Goal: Task Accomplishment & Management: Manage account settings

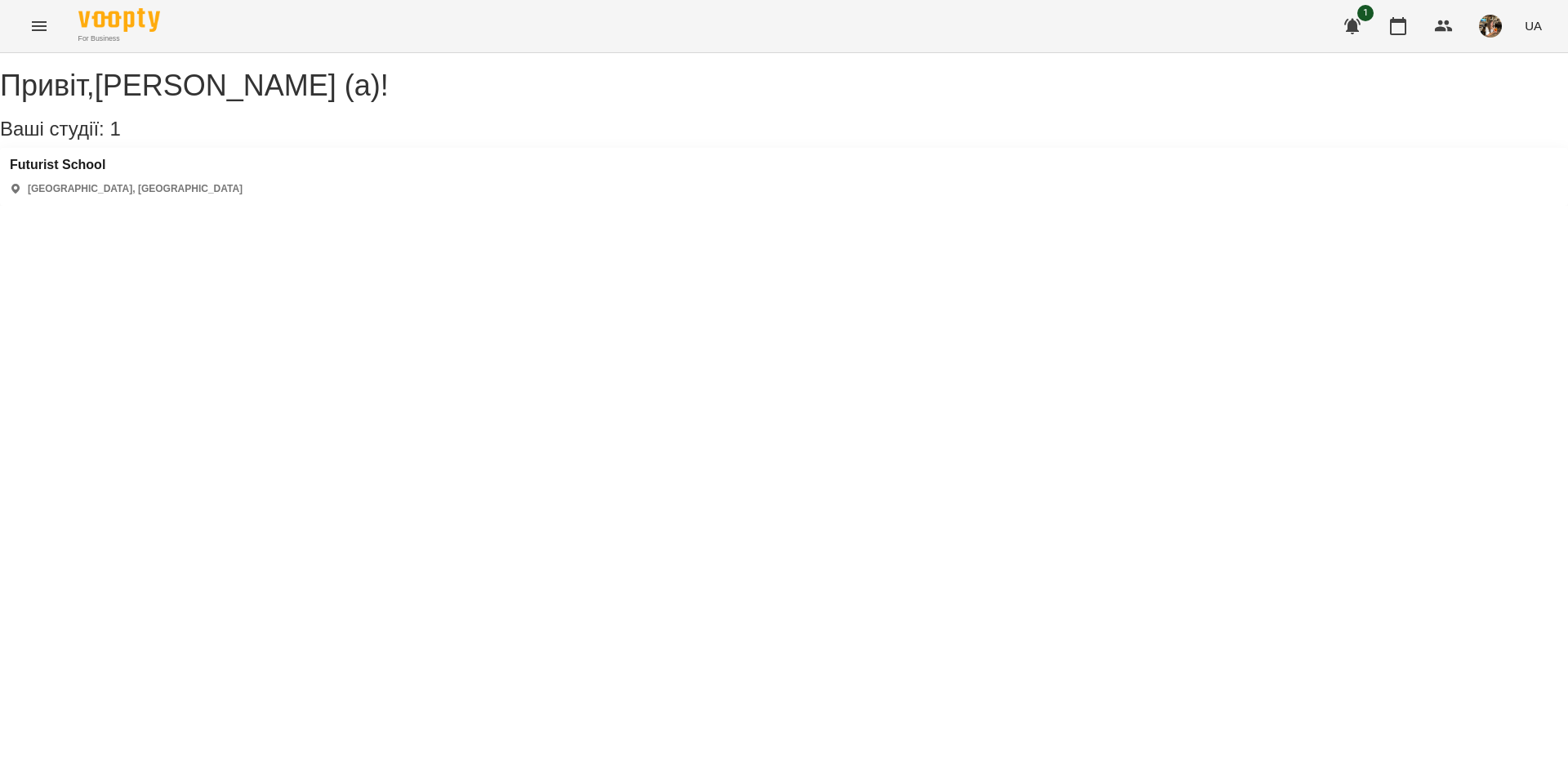
click at [43, 28] on icon "Menu" at bounding box center [39, 26] width 20 height 20
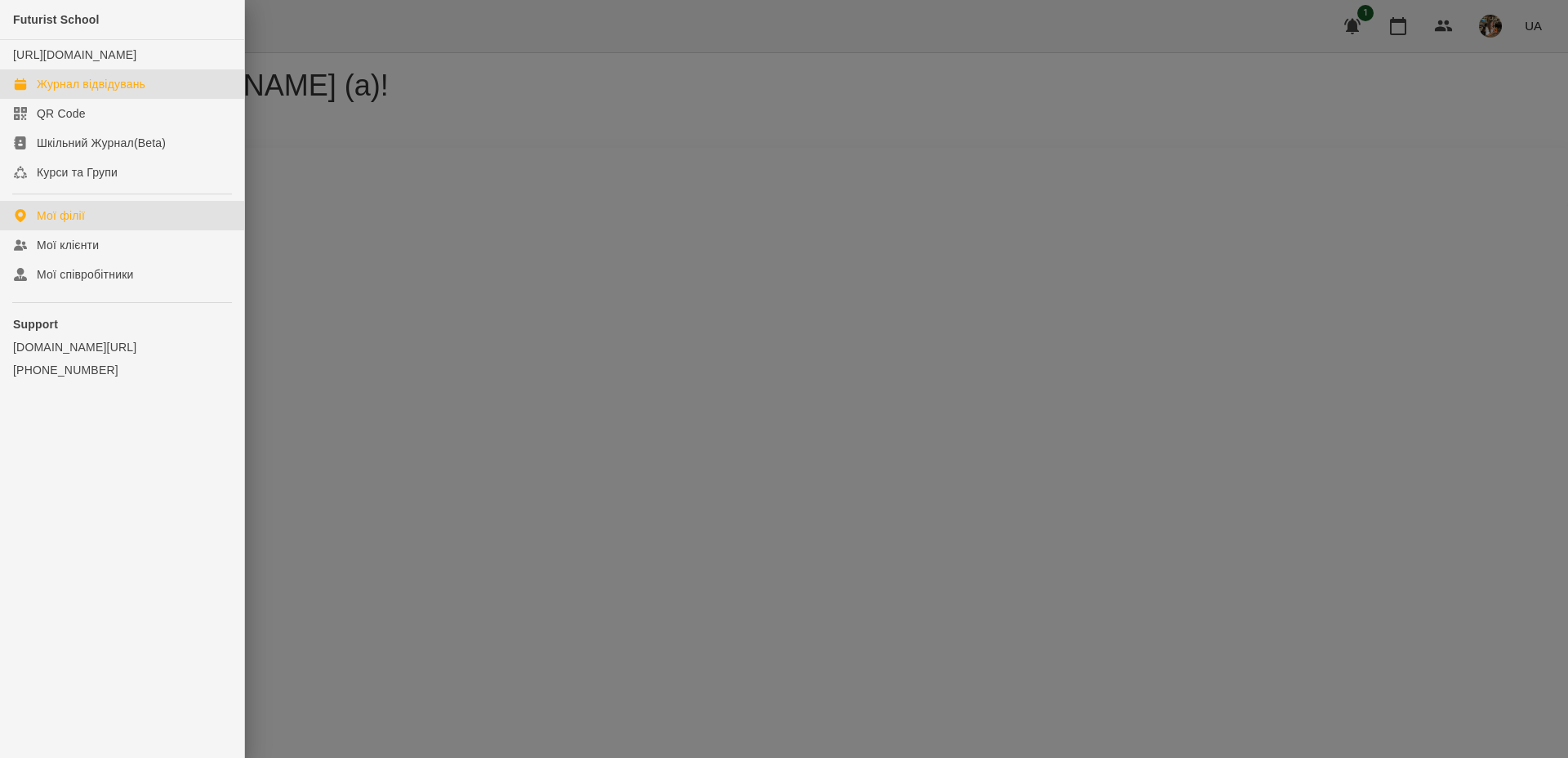
click at [100, 93] on div "Журнал відвідувань" at bounding box center [91, 84] width 108 height 17
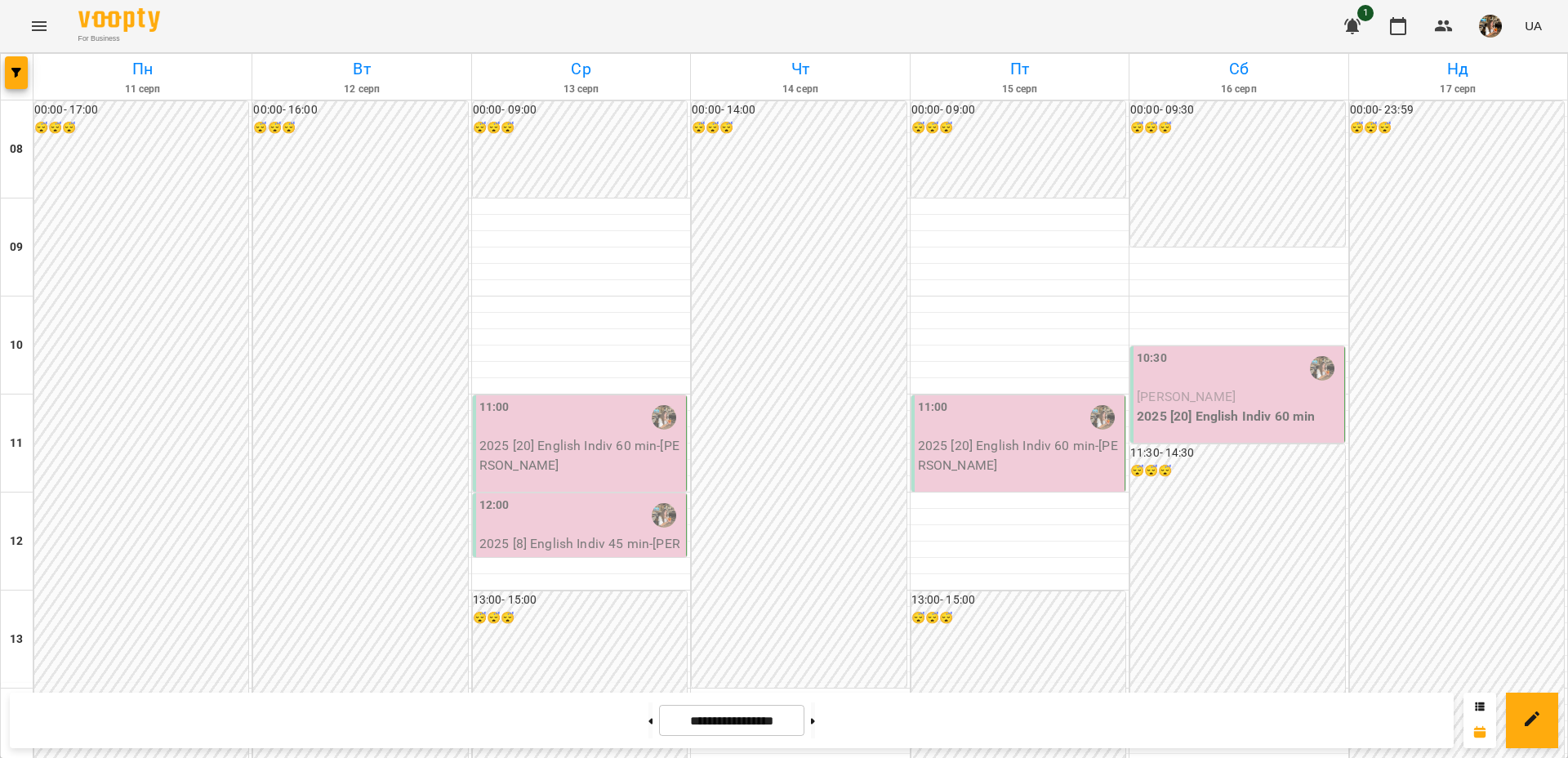
scroll to position [639, 0]
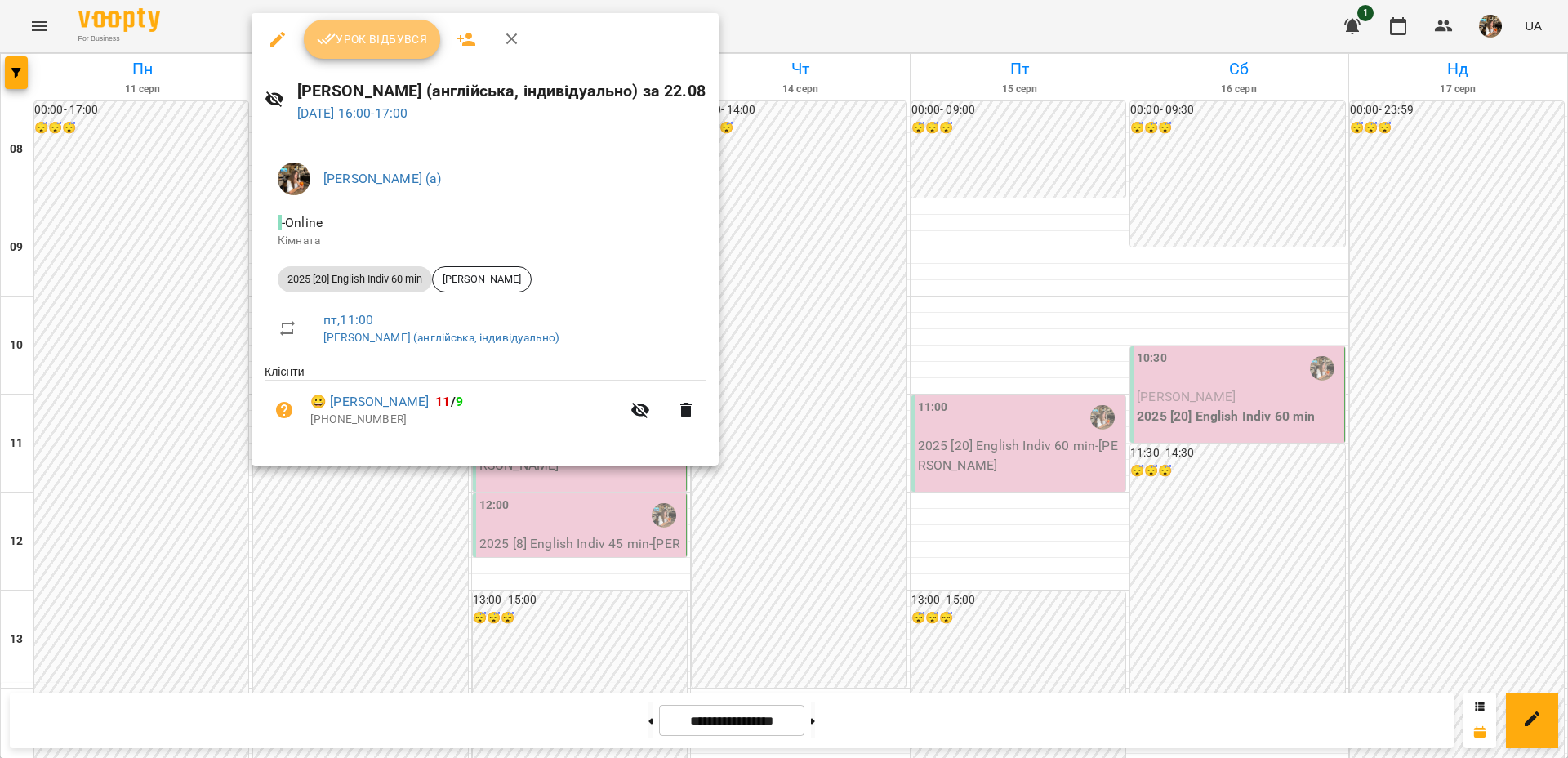
click at [358, 34] on span "Урок відбувся" at bounding box center [373, 39] width 111 height 20
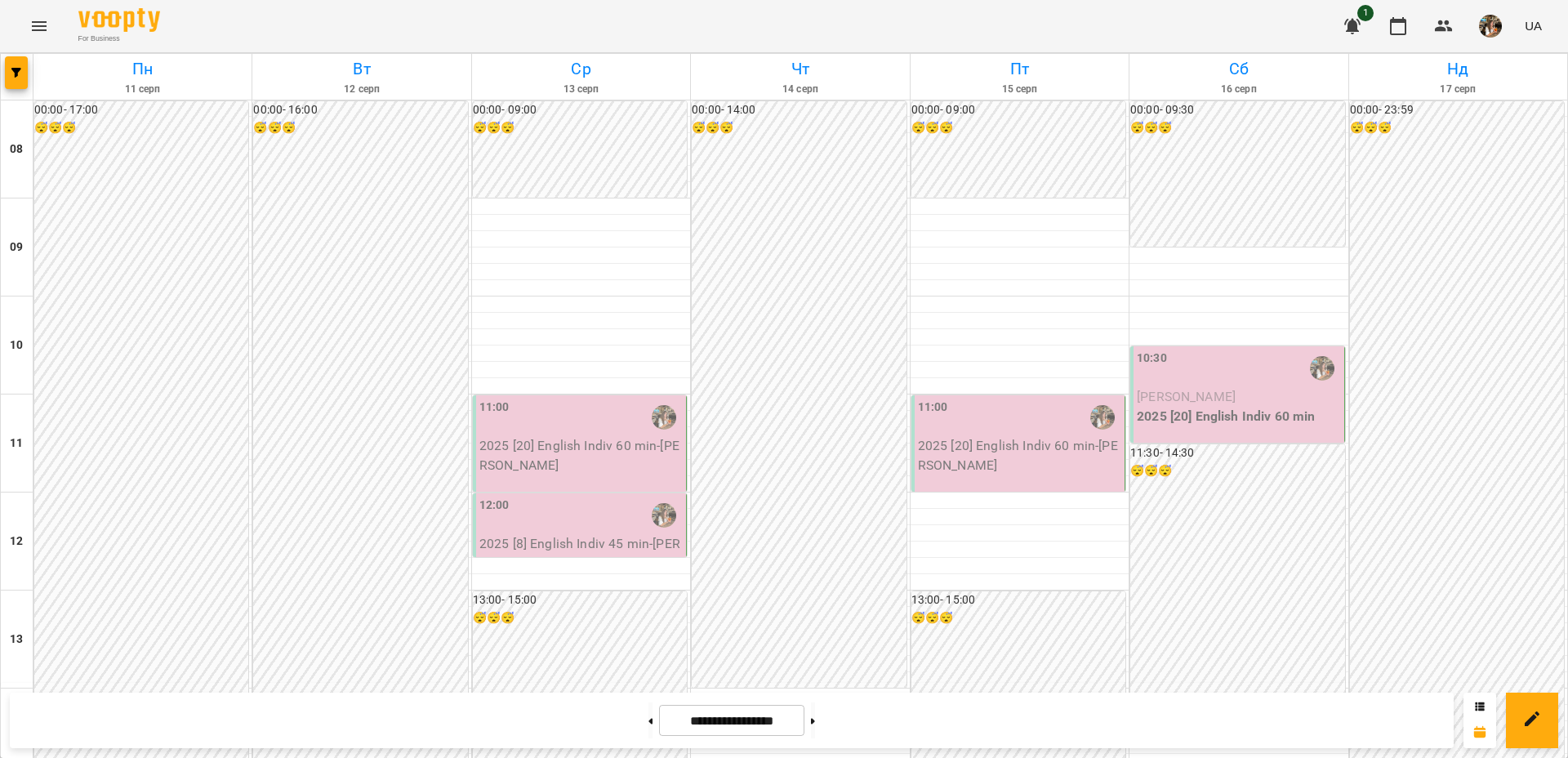
scroll to position [885, 0]
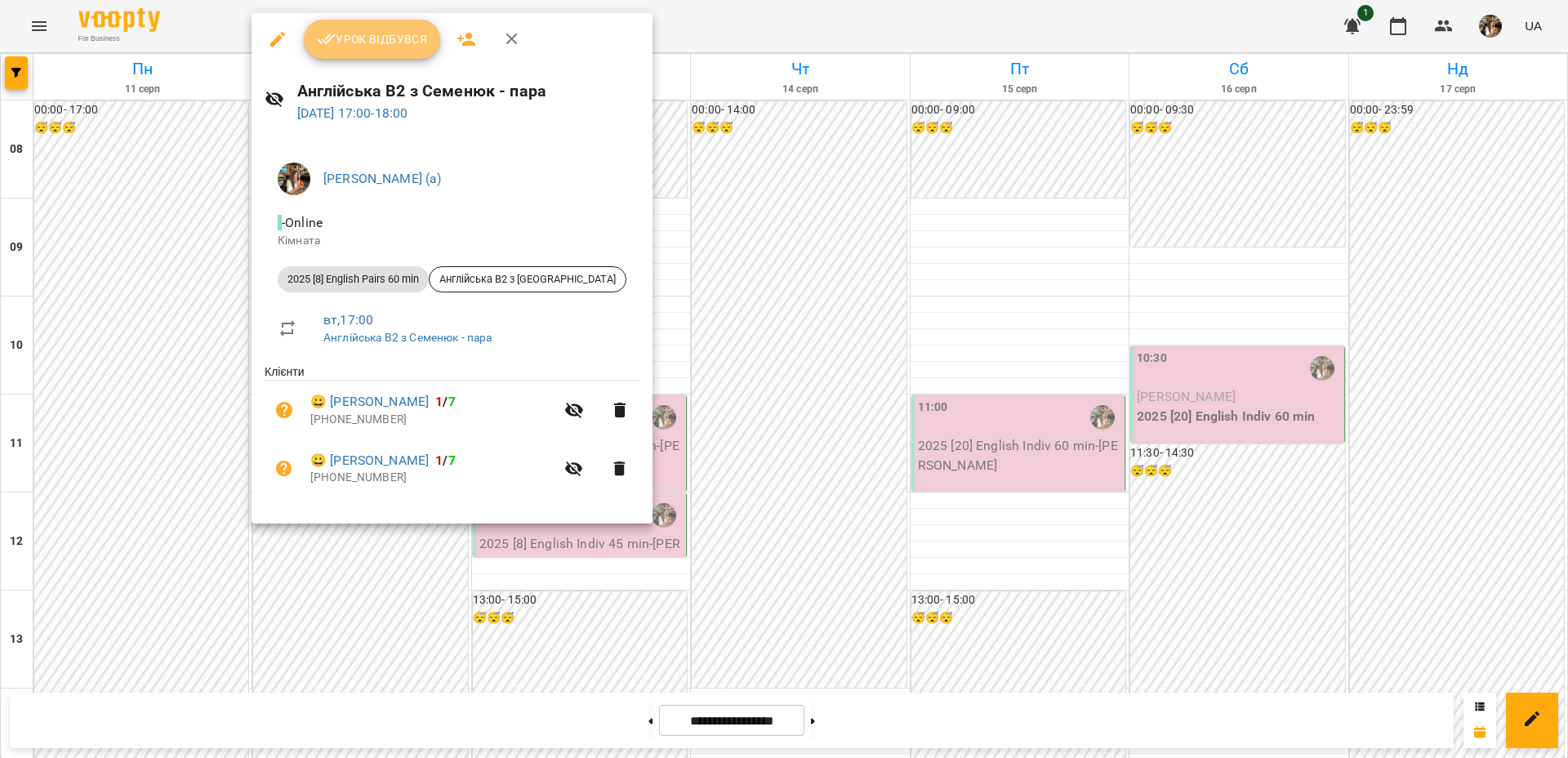
click at [358, 42] on span "Урок відбувся" at bounding box center [373, 39] width 111 height 20
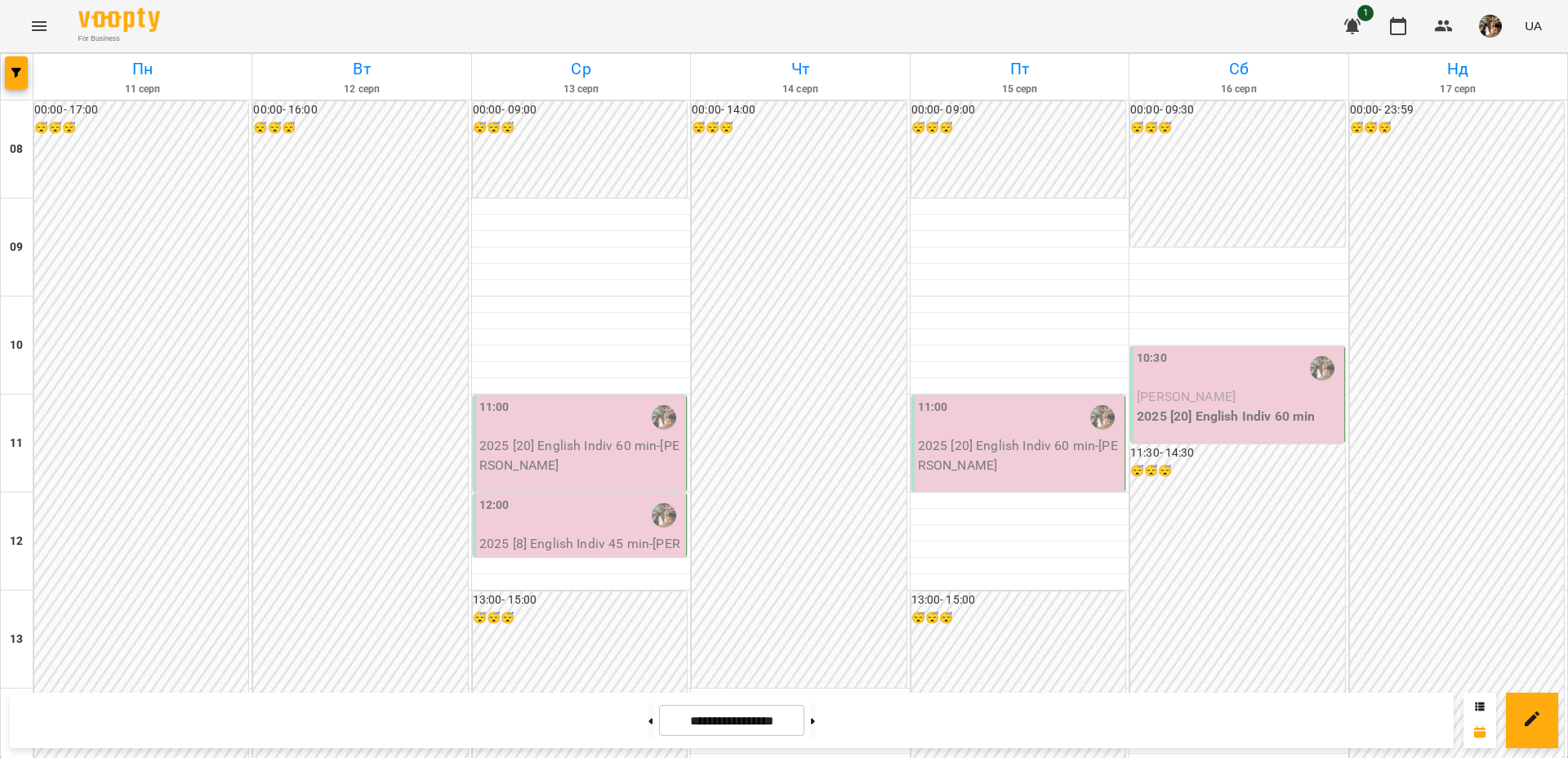
scroll to position [886, 0]
